Goal: Information Seeking & Learning: Learn about a topic

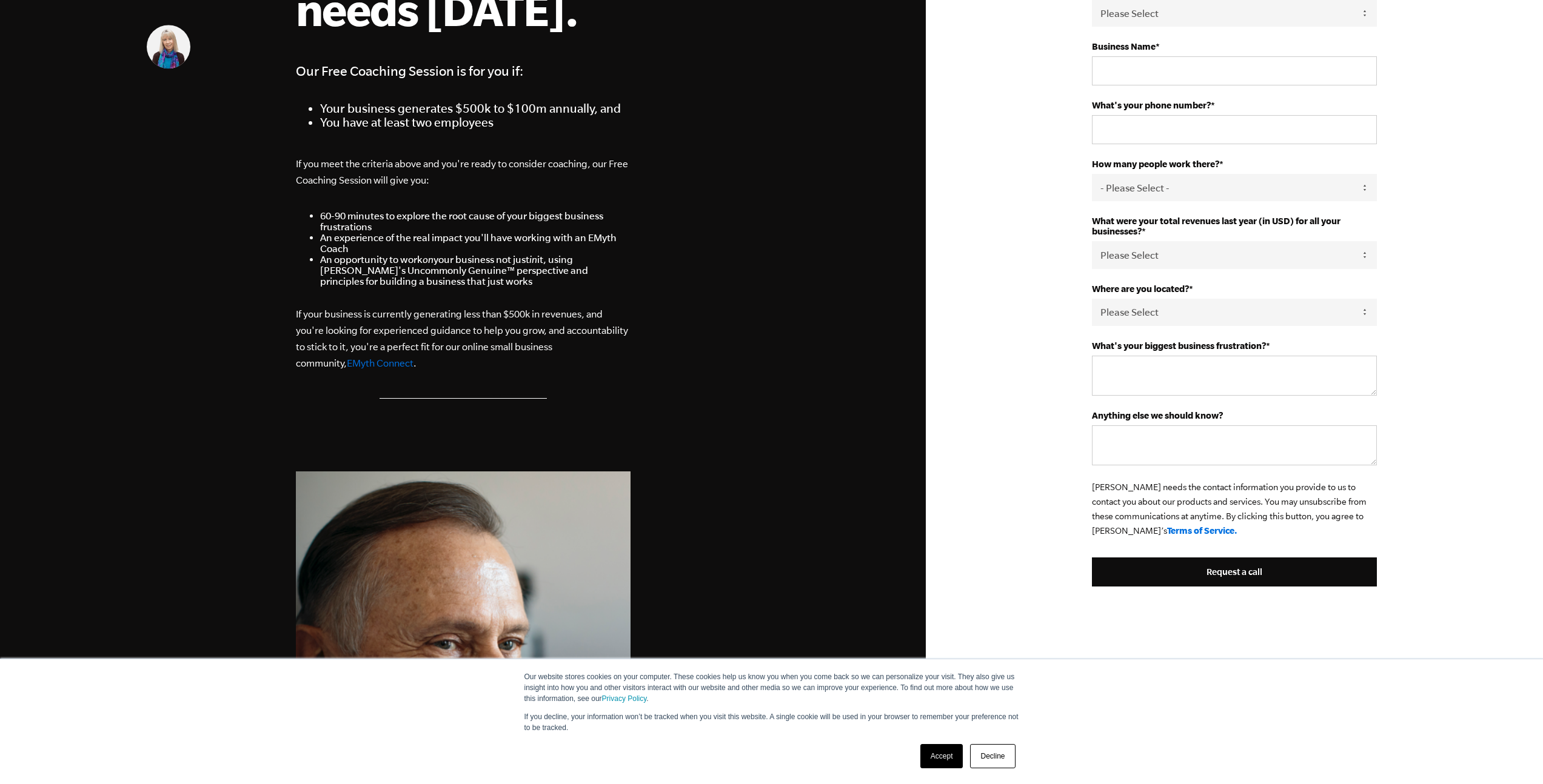
scroll to position [303, 0]
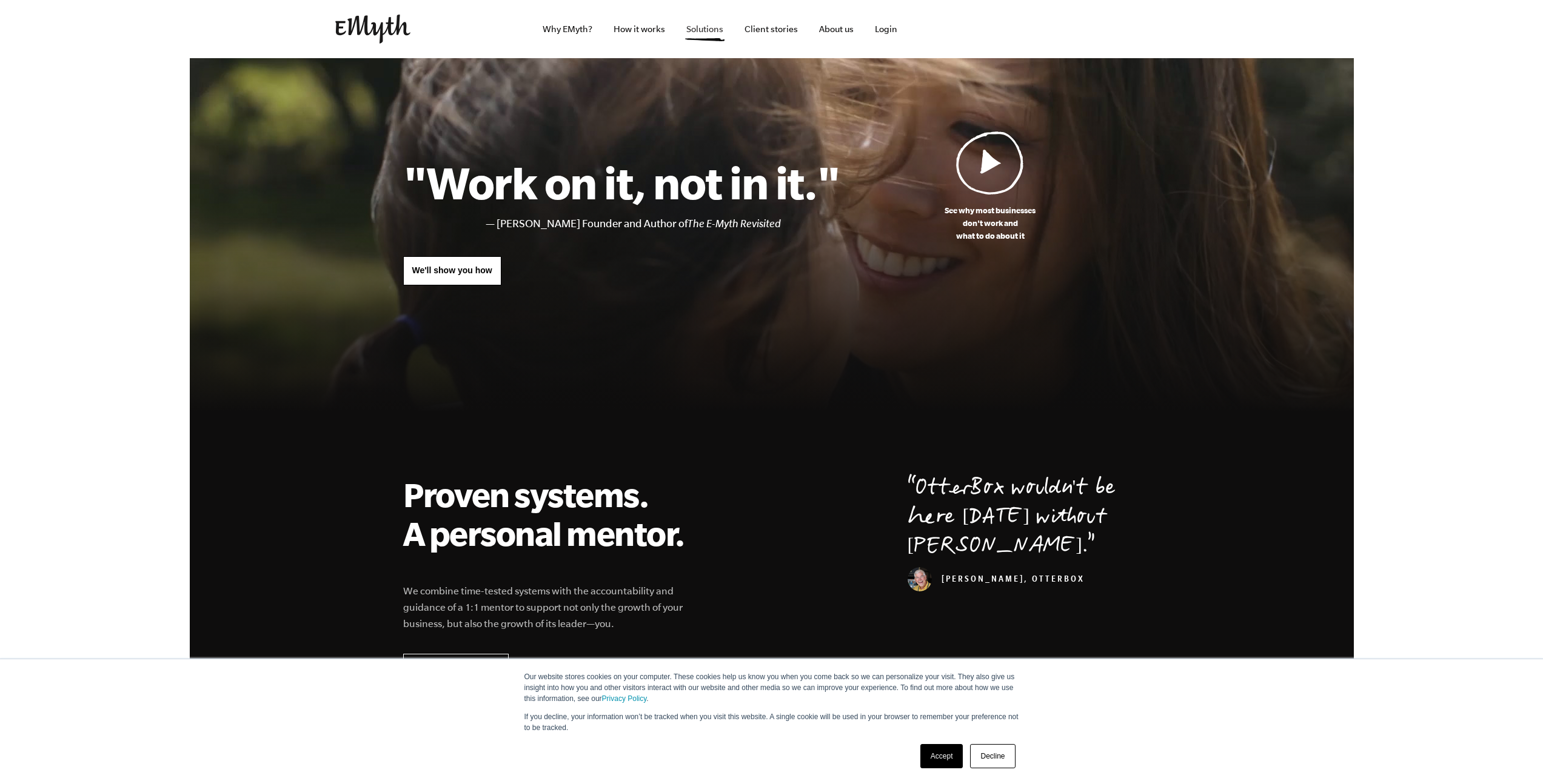
click at [701, 36] on link "Solutions" at bounding box center [705, 29] width 57 height 58
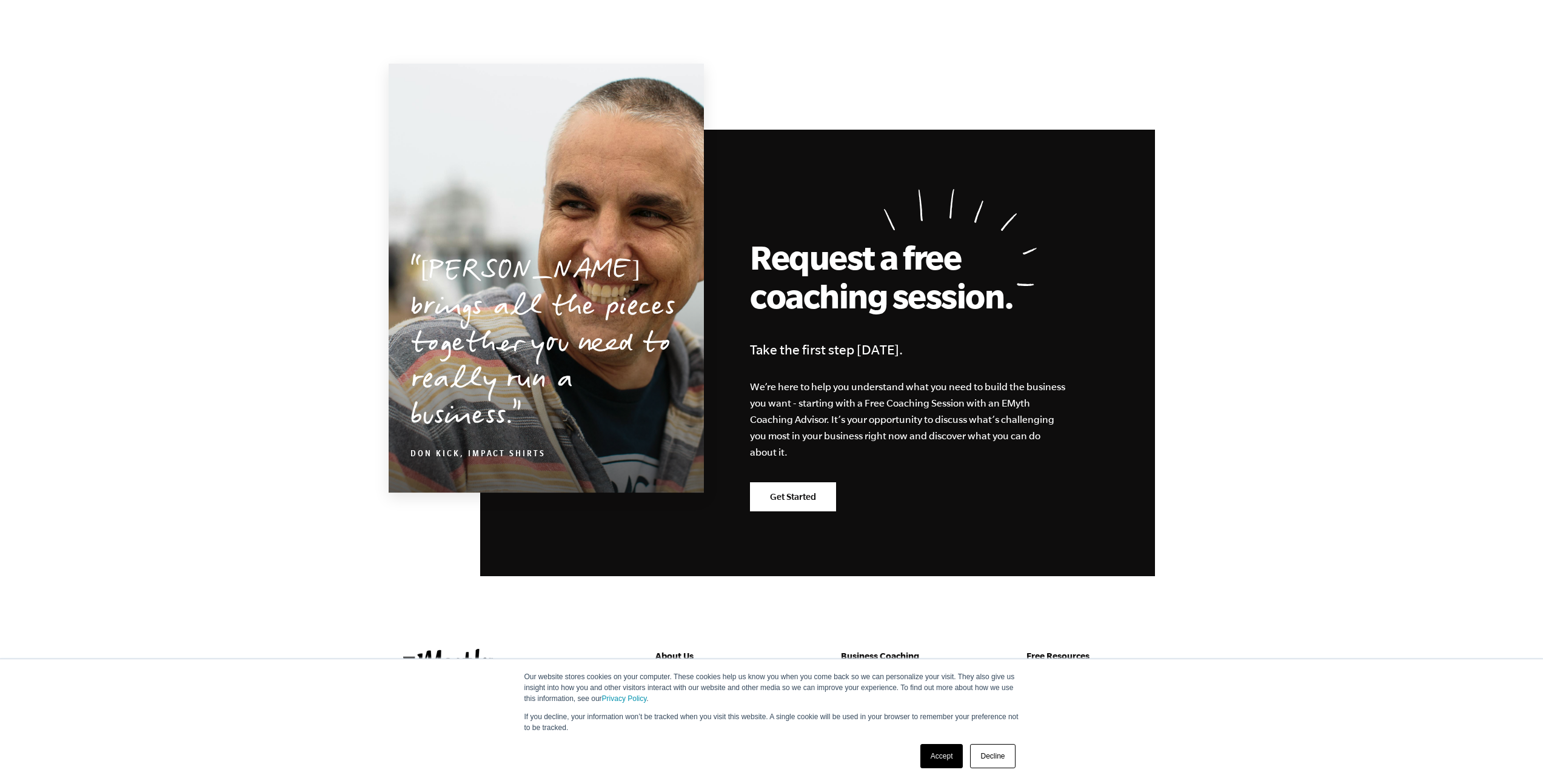
scroll to position [1944, 0]
